Goal: Task Accomplishment & Management: Complete application form

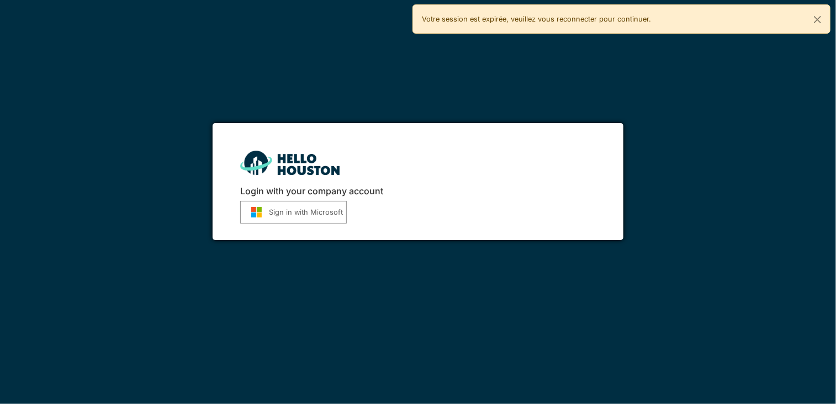
drag, startPoint x: 0, startPoint y: 0, endPoint x: 284, endPoint y: 214, distance: 355.3
click at [284, 214] on button "Sign in with Microsoft" at bounding box center [293, 212] width 107 height 23
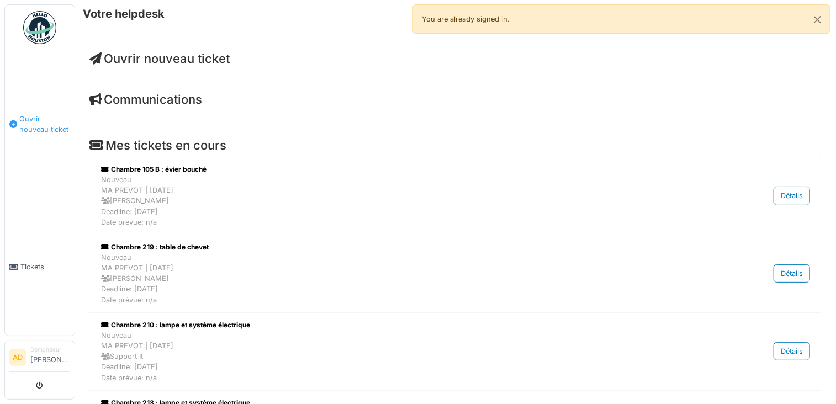
click at [39, 118] on span "Ouvrir nouveau ticket" at bounding box center [44, 124] width 51 height 21
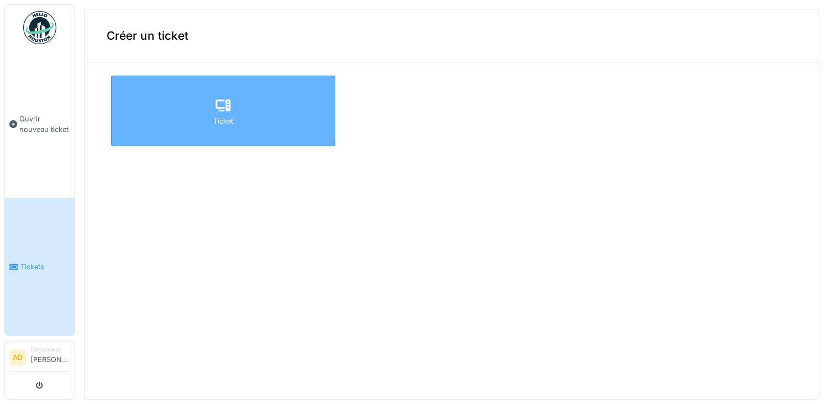
click at [255, 104] on div "Ticket" at bounding box center [223, 111] width 224 height 71
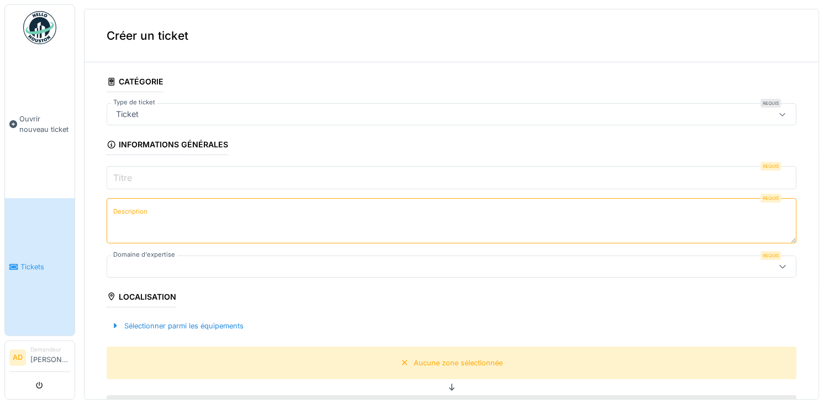
click at [154, 172] on input "Titre" at bounding box center [452, 177] width 690 height 23
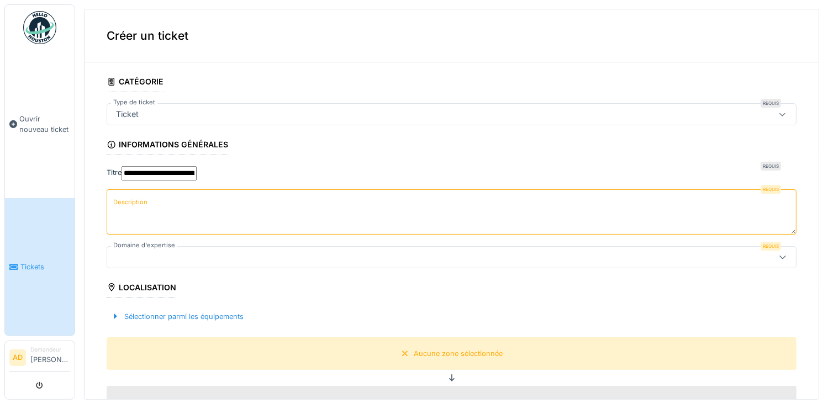
type input "**********"
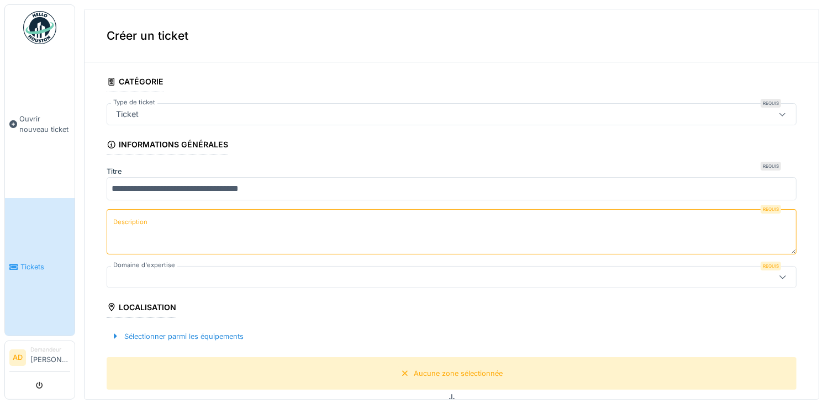
click at [133, 215] on label "Description" at bounding box center [130, 222] width 39 height 14
click at [133, 213] on textarea "Description" at bounding box center [452, 231] width 690 height 45
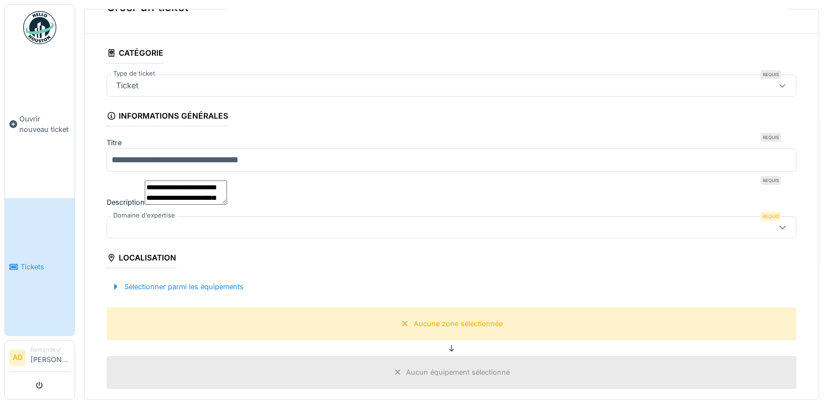
scroll to position [55, 0]
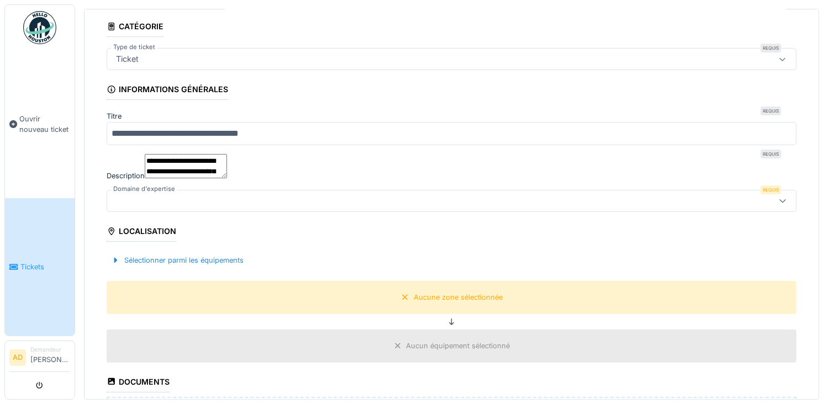
type textarea "**********"
click at [567, 207] on div at bounding box center [413, 201] width 603 height 12
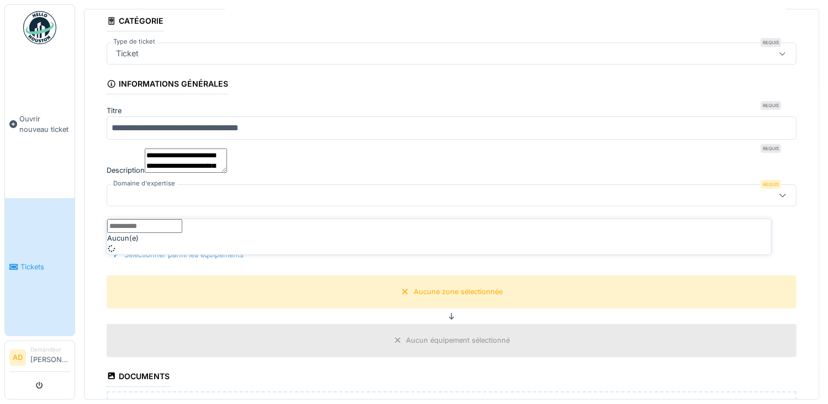
click at [182, 231] on input "Domaine d'expertise" at bounding box center [144, 226] width 75 height 14
click at [366, 202] on div at bounding box center [413, 195] width 603 height 12
click at [343, 202] on div at bounding box center [413, 195] width 603 height 12
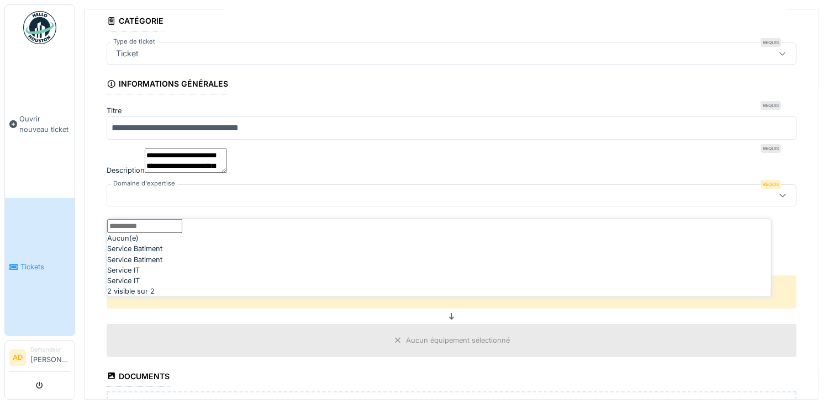
click at [140, 265] on div "Service Batiment" at bounding box center [439, 260] width 664 height 10
type input "***"
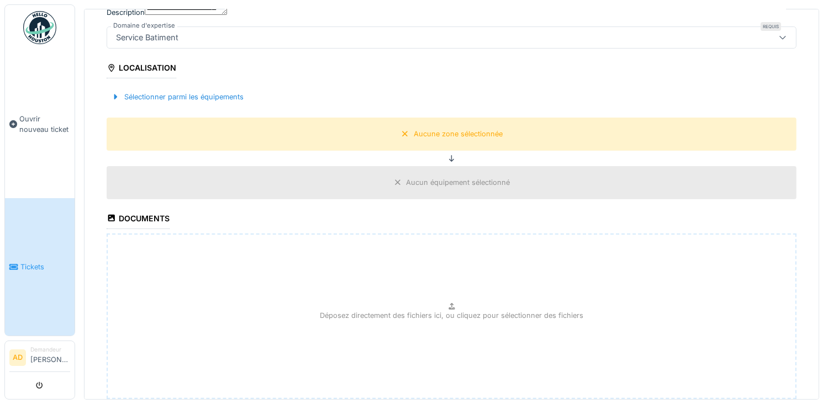
scroll to position [226, 0]
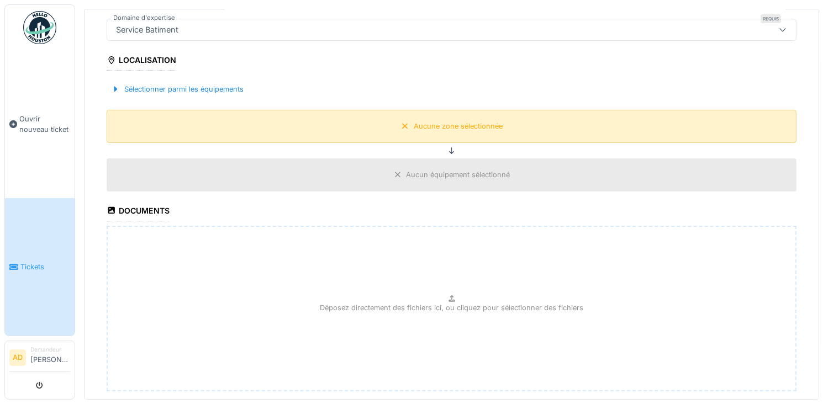
click at [382, 134] on div "Aucune zone sélectionnée" at bounding box center [452, 126] width 690 height 33
click at [446, 131] on div "Aucune zone sélectionnée" at bounding box center [458, 126] width 89 height 10
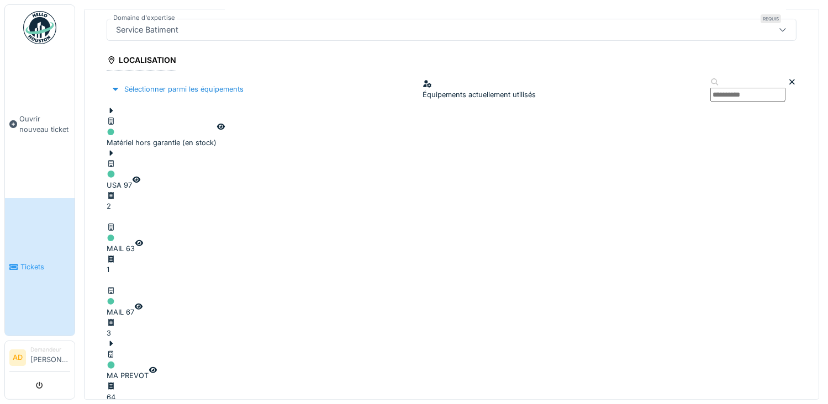
click at [422, 97] on div "Équipements actuellement utilisés" at bounding box center [478, 89] width 113 height 21
click at [424, 97] on div "Équipements actuellement utilisés" at bounding box center [478, 89] width 113 height 21
click at [149, 350] on div "MA PREVOT" at bounding box center [128, 366] width 42 height 32
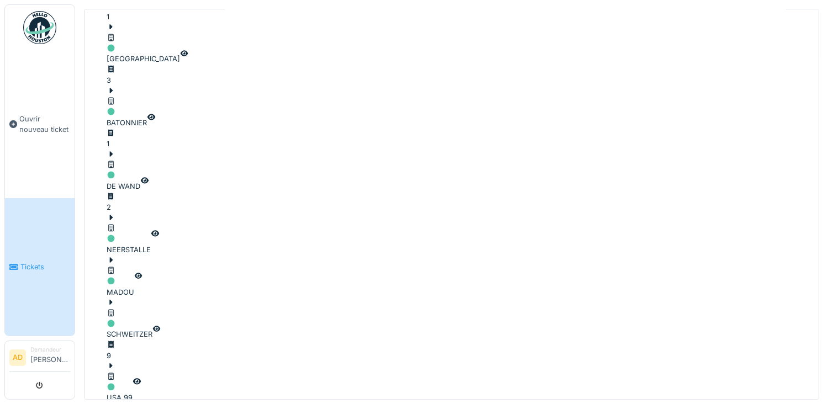
scroll to position [4, 0]
